Goal: Navigation & Orientation: Find specific page/section

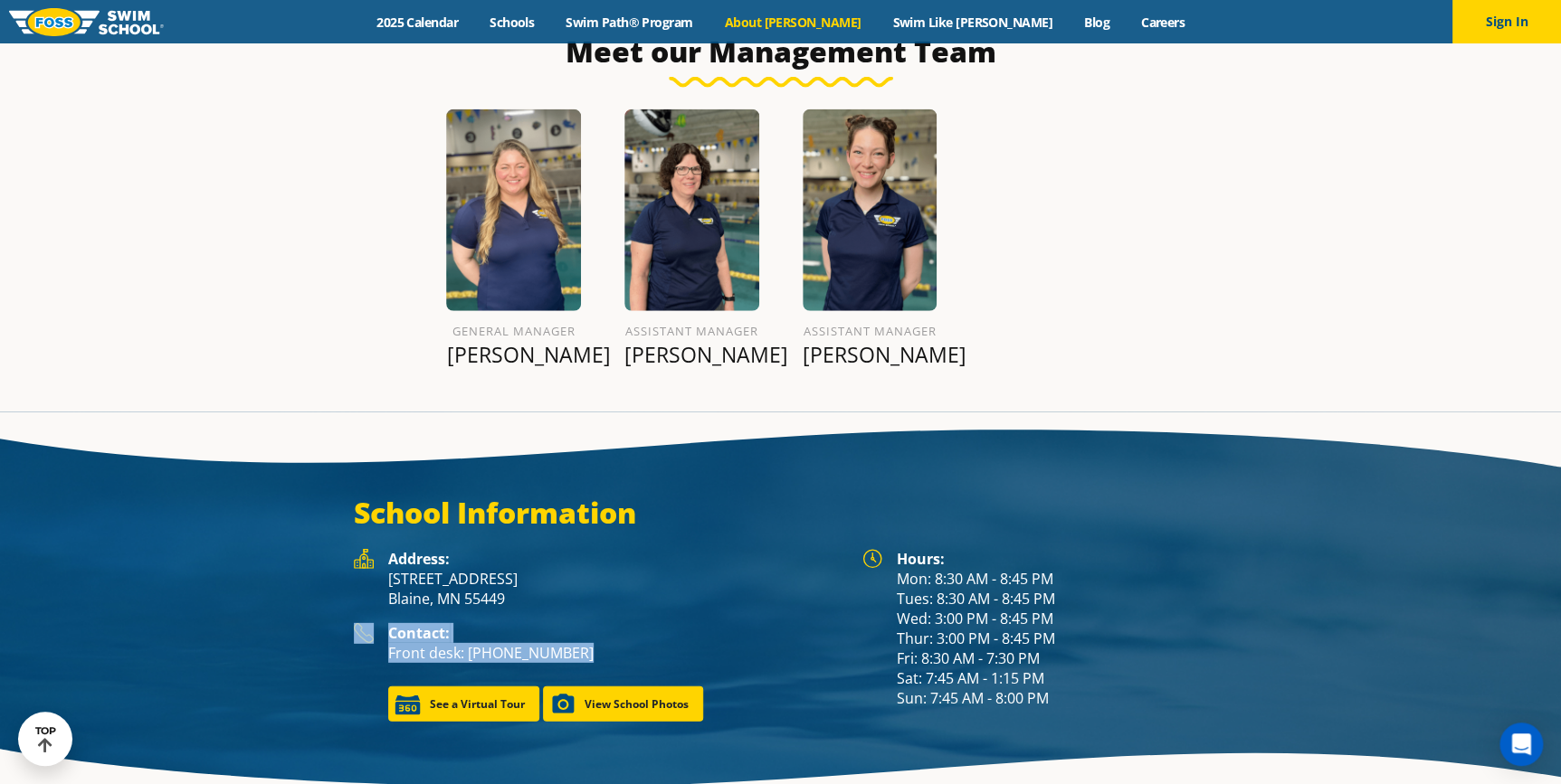
click at [863, 20] on link "About [PERSON_NAME]" at bounding box center [792, 22] width 168 height 17
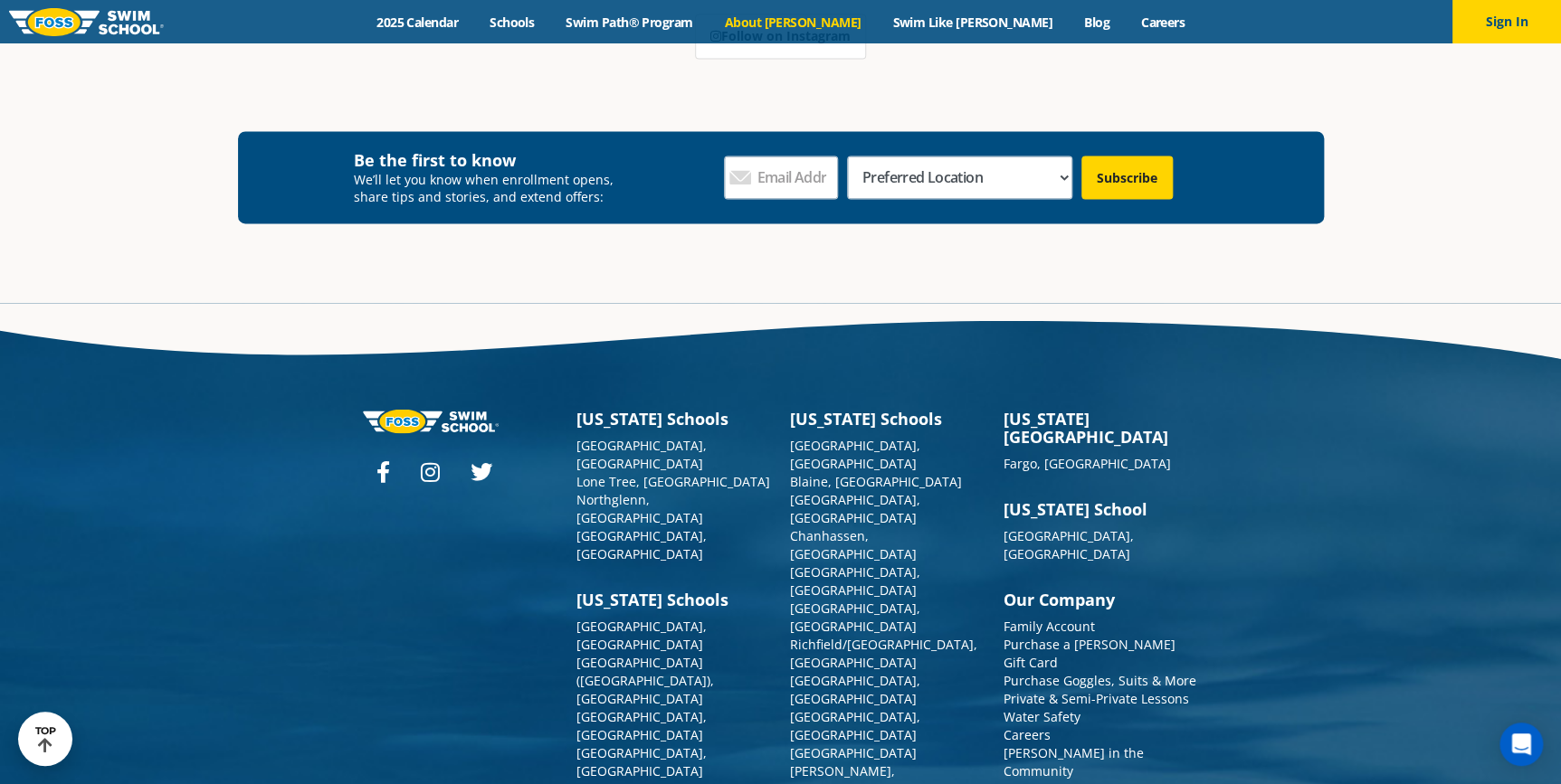
scroll to position [4820, 0]
click at [1068, 707] on link "Water Safety" at bounding box center [1041, 715] width 77 height 17
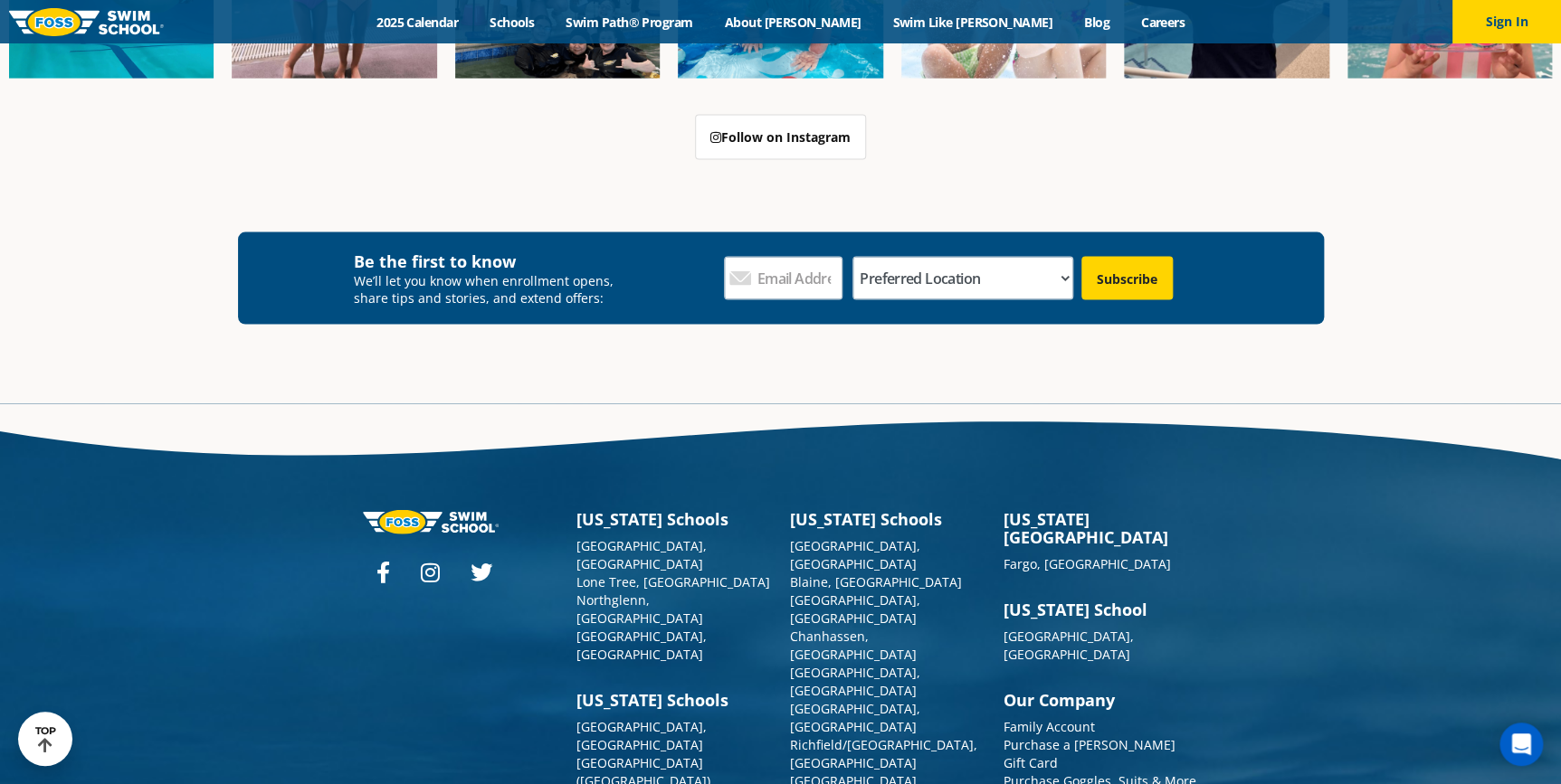
scroll to position [5303, 0]
